Goal: Task Accomplishment & Management: Complete application form

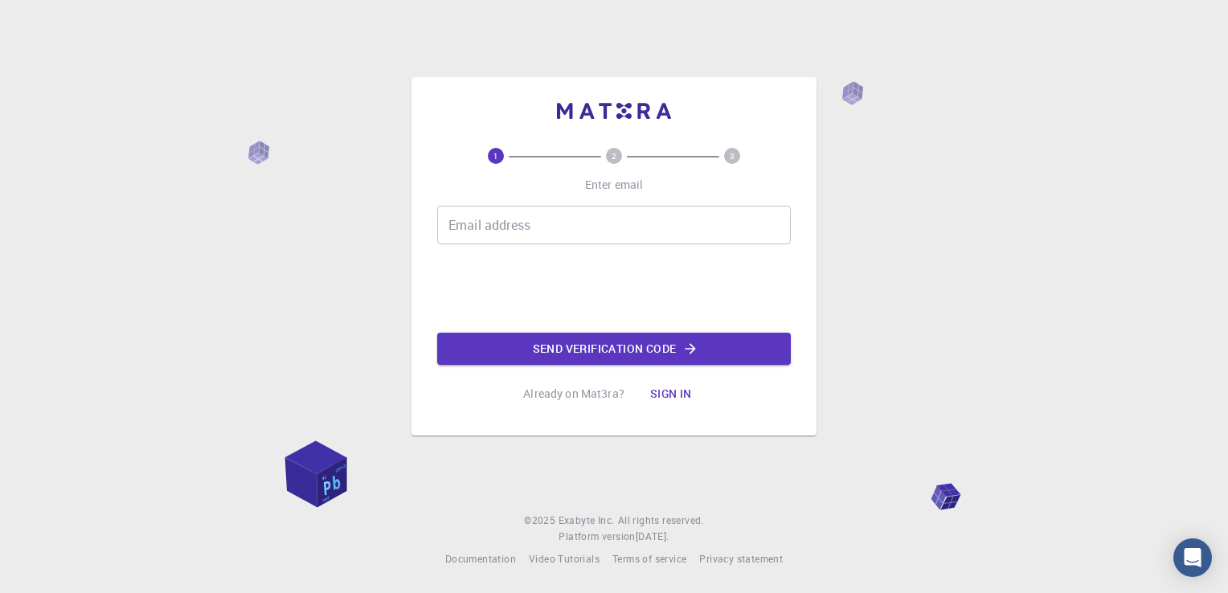
click at [495, 236] on input "Email address" at bounding box center [614, 225] width 354 height 39
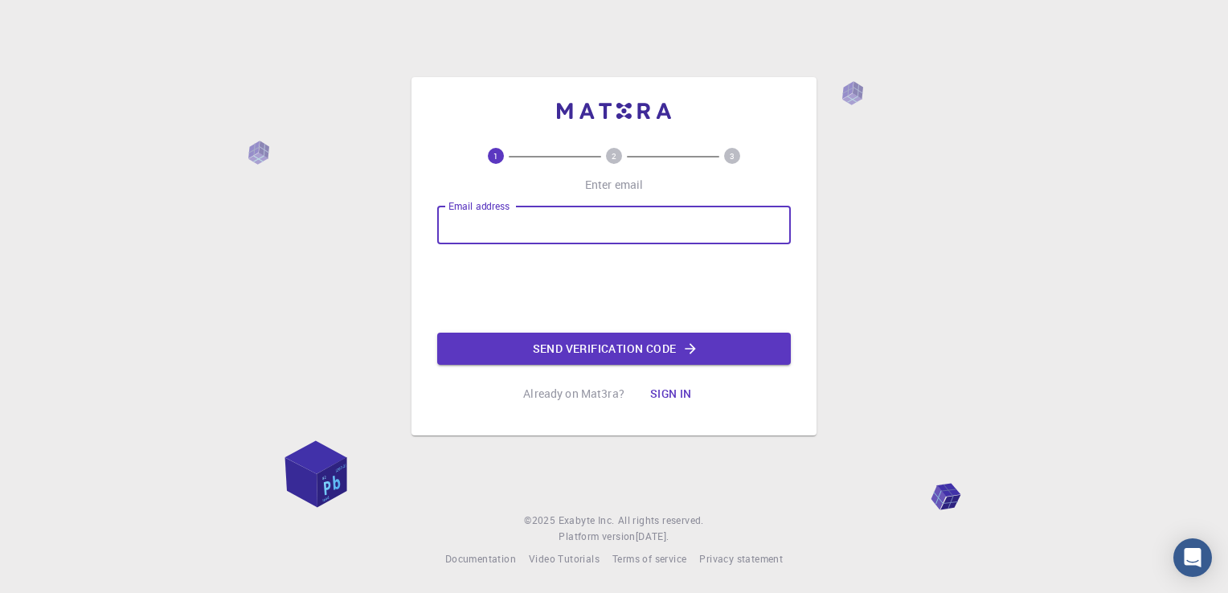
type input "[EMAIL_ADDRESS][DOMAIN_NAME]"
click at [601, 346] on button "Send verification code" at bounding box center [614, 349] width 354 height 32
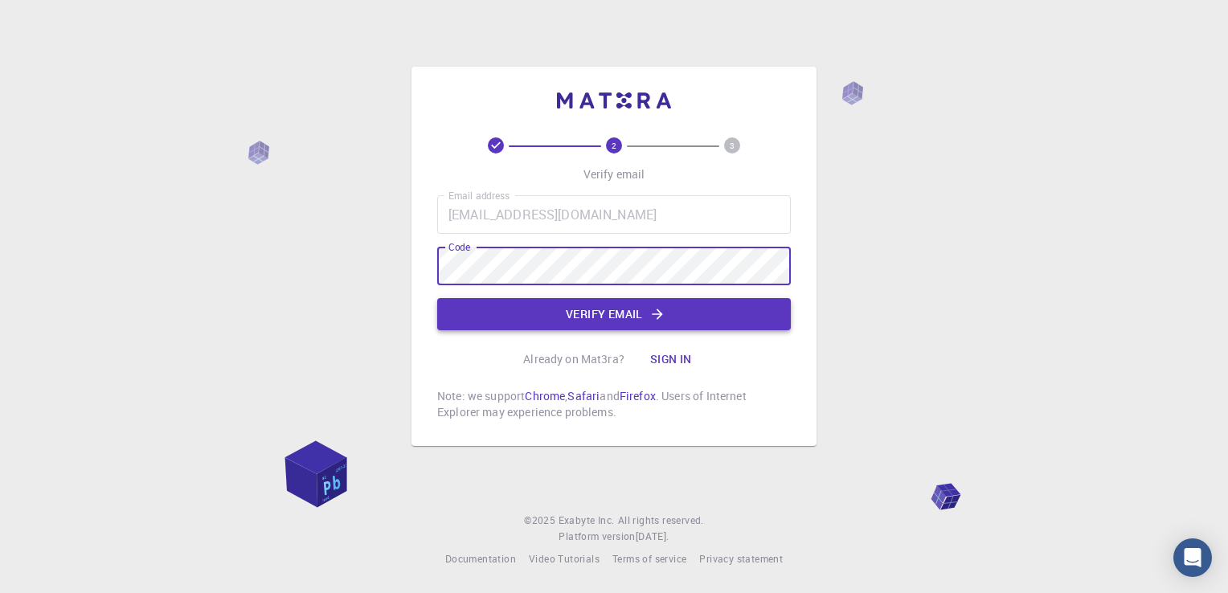
click at [606, 319] on button "Verify email" at bounding box center [614, 314] width 354 height 32
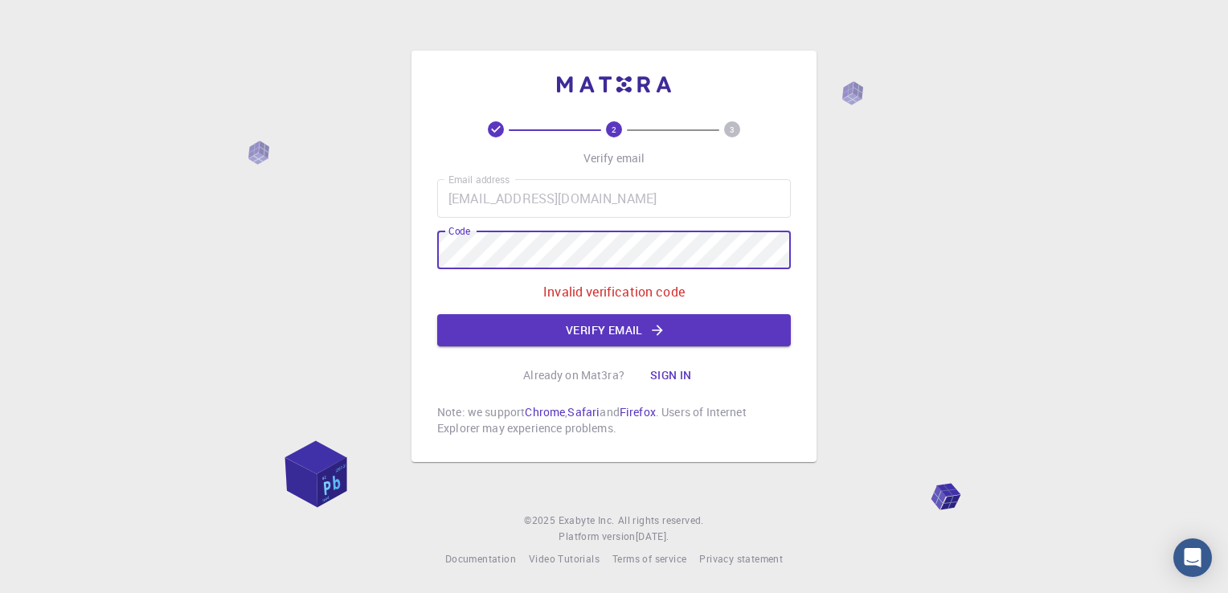
click at [685, 376] on button "Sign in" at bounding box center [671, 375] width 68 height 32
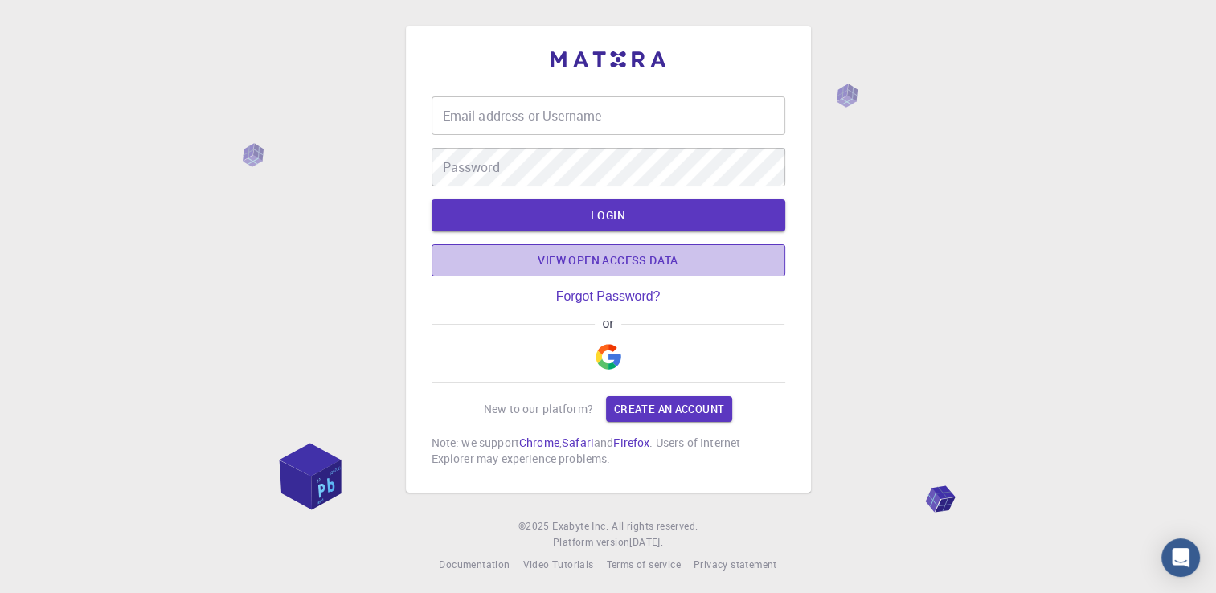
click at [583, 264] on link "View open access data" at bounding box center [609, 260] width 354 height 32
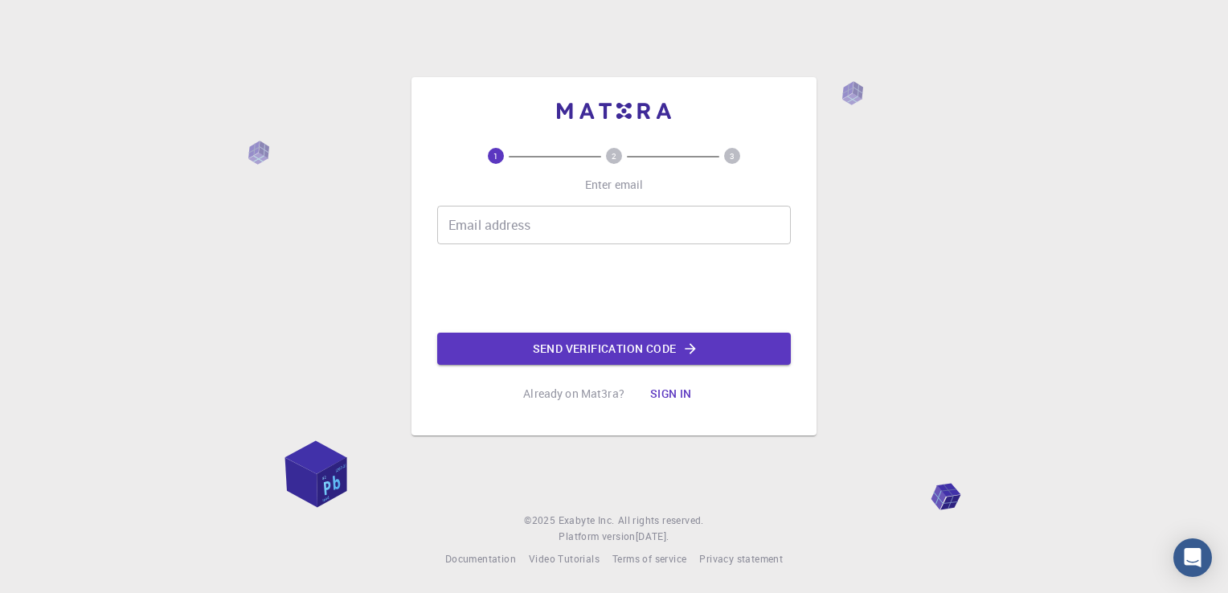
click at [513, 230] on input "Email address" at bounding box center [614, 225] width 354 height 39
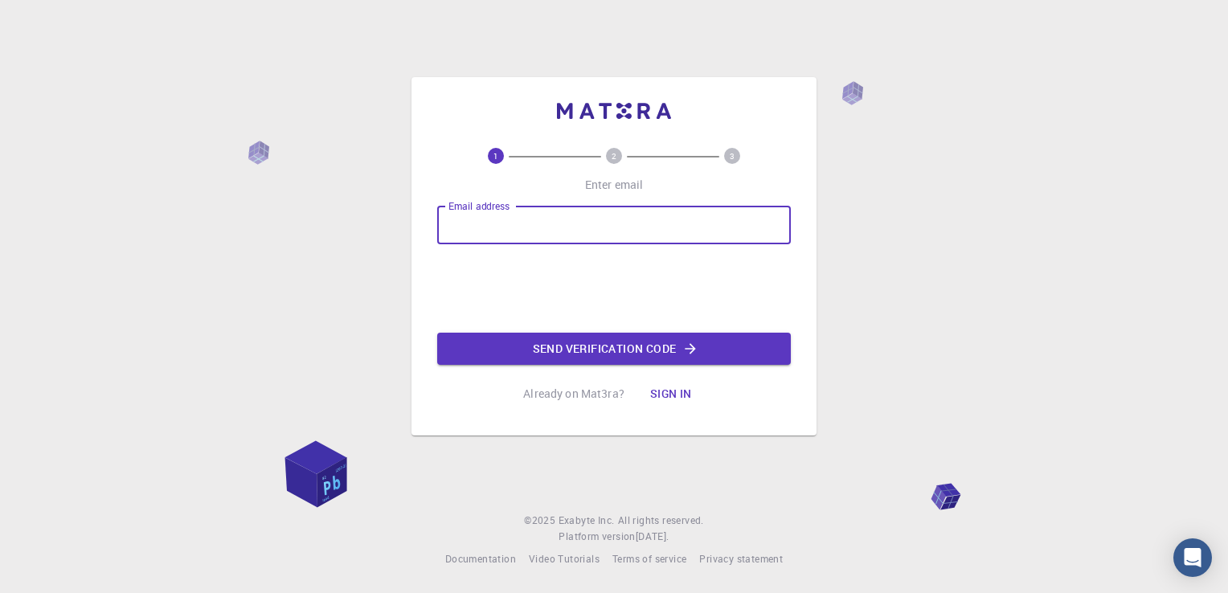
type input "[EMAIL_ADDRESS][DOMAIN_NAME]"
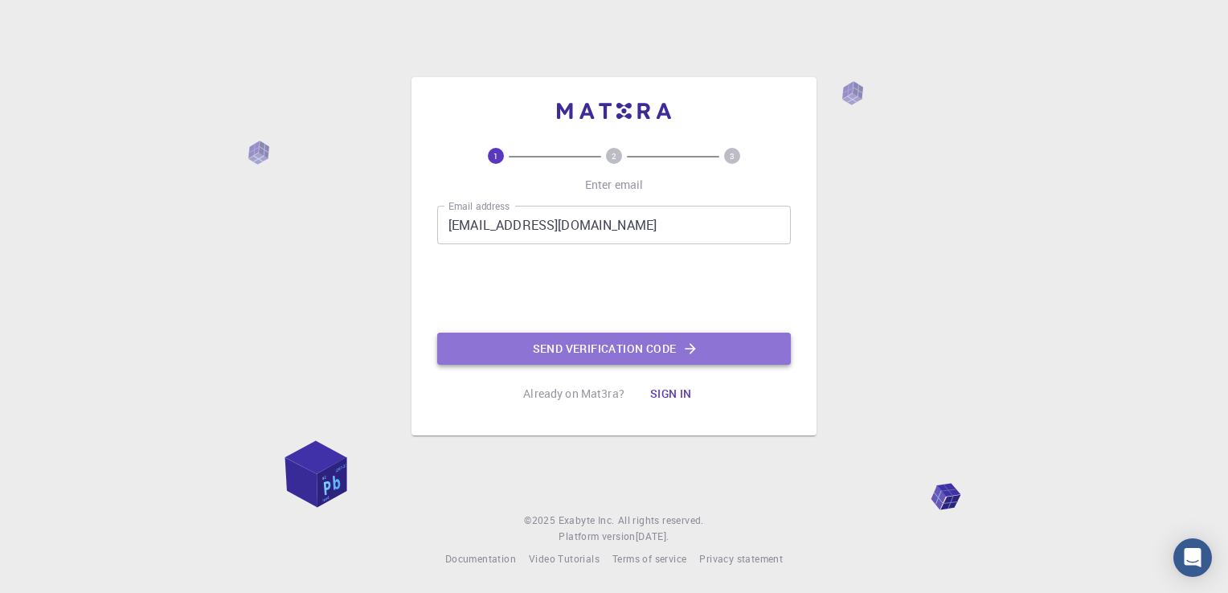
click at [592, 346] on button "Send verification code" at bounding box center [614, 349] width 354 height 32
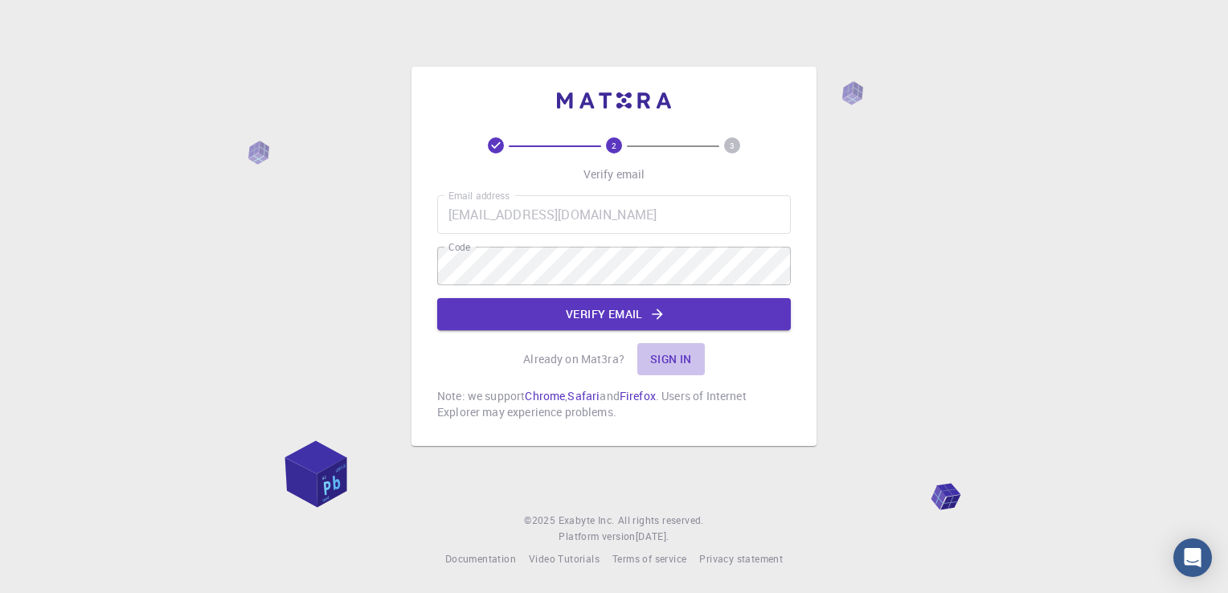
click at [666, 362] on button "Sign in" at bounding box center [671, 359] width 68 height 32
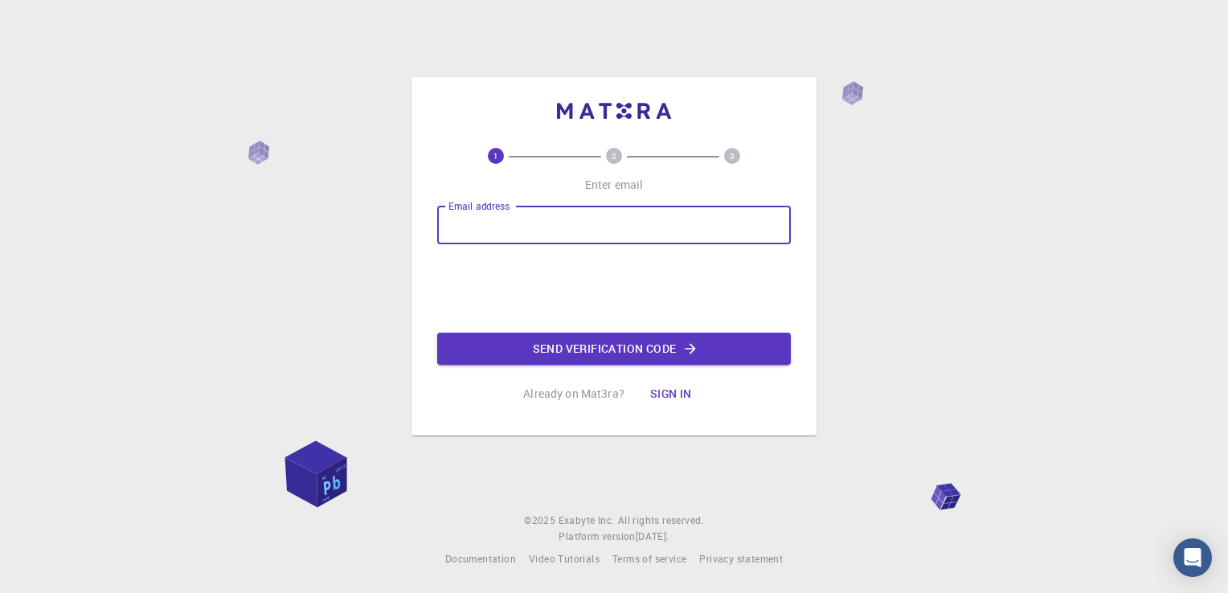
click at [480, 227] on input "Email address" at bounding box center [614, 225] width 354 height 39
type input "[EMAIL_ADDRESS][DOMAIN_NAME]"
click at [600, 354] on button "Send verification code" at bounding box center [614, 349] width 354 height 32
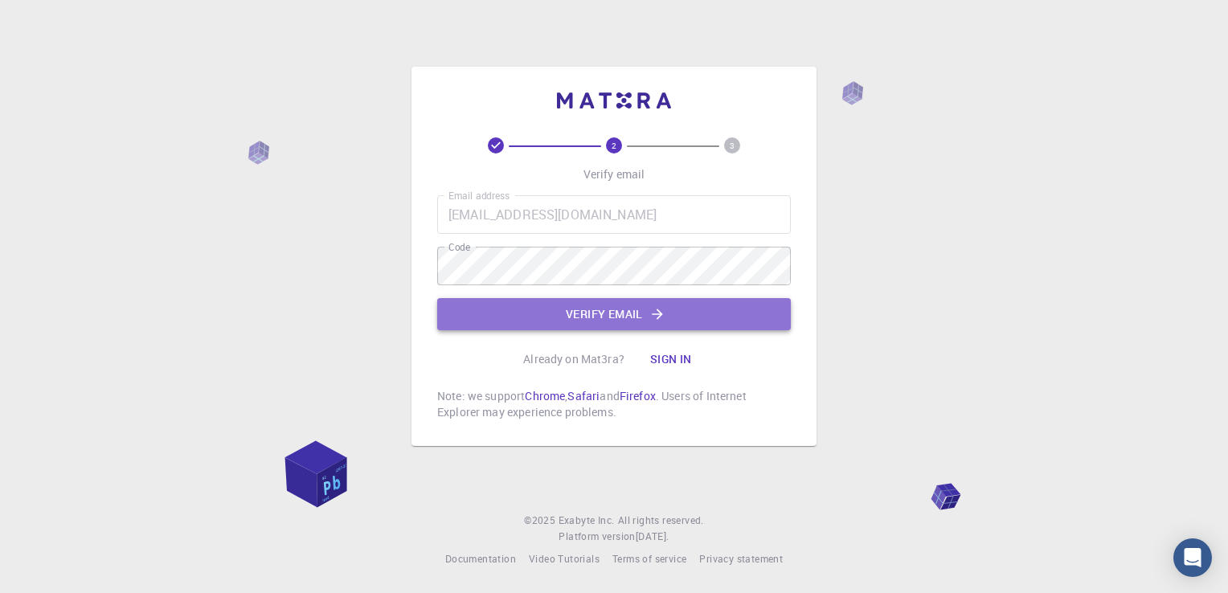
click at [657, 309] on icon "button" at bounding box center [657, 314] width 16 height 16
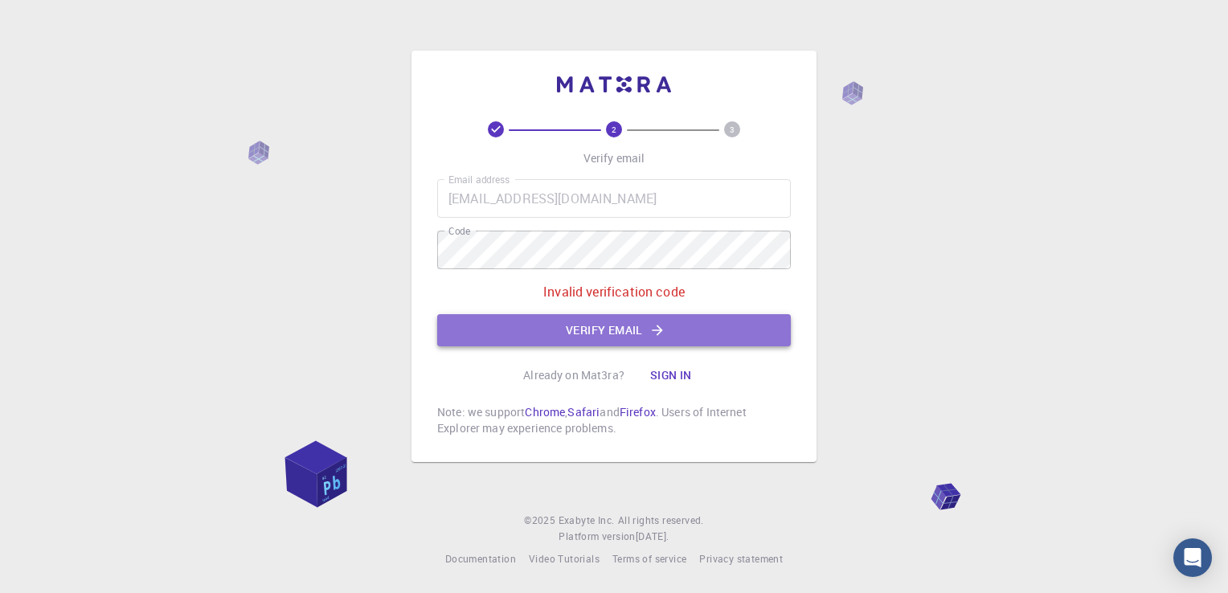
click at [653, 329] on icon "button" at bounding box center [657, 330] width 16 height 16
